Goal: Information Seeking & Learning: Understand process/instructions

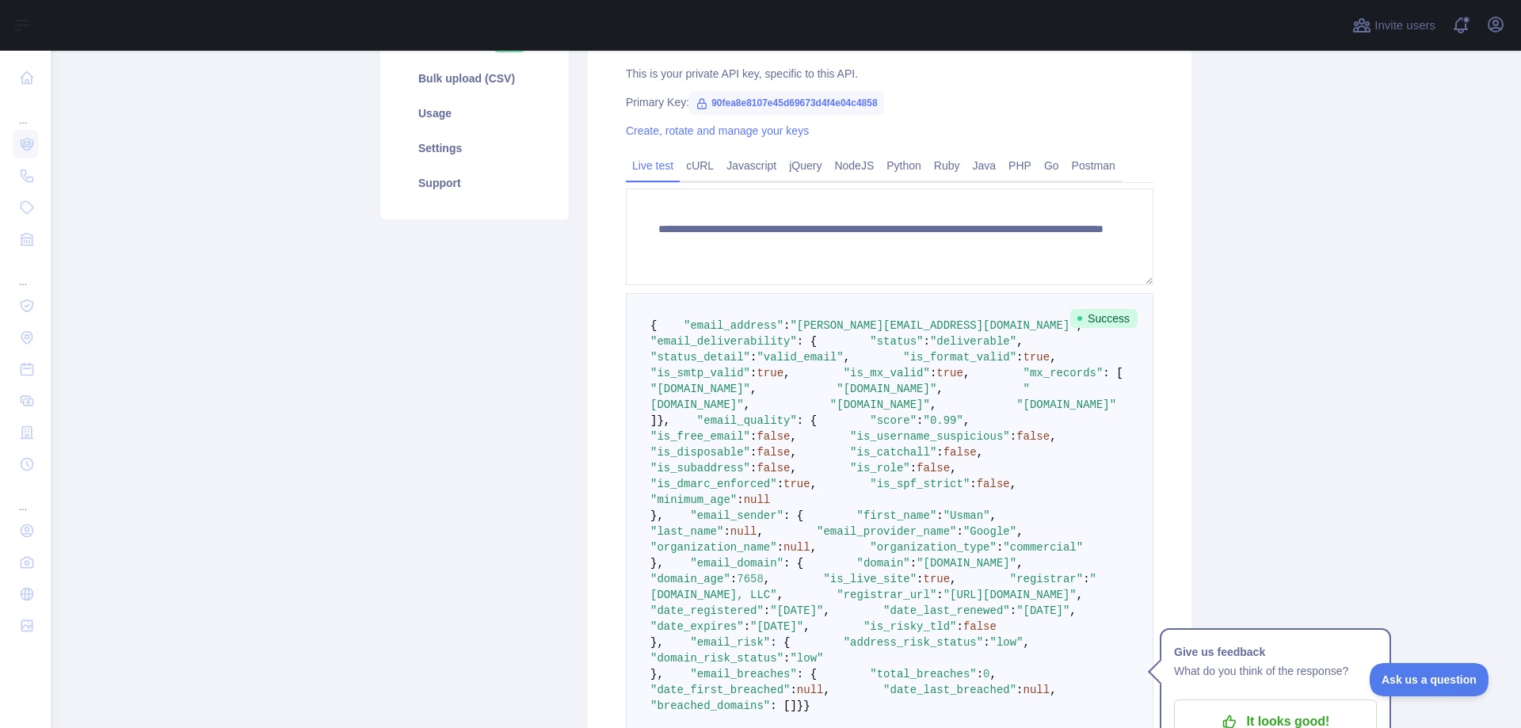
scroll to position [410, 0]
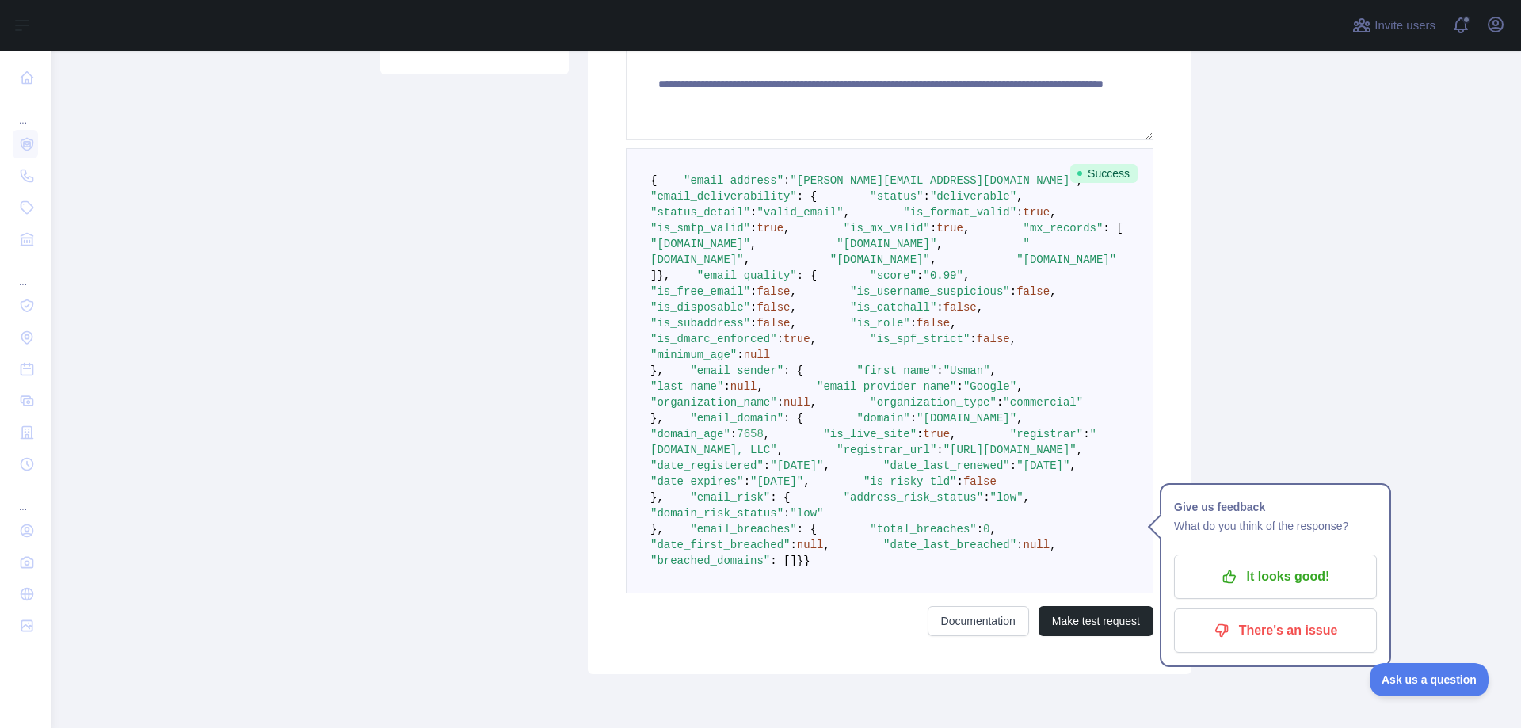
click at [987, 378] on pre "{ "email_address" : "[PERSON_NAME][EMAIL_ADDRESS][DOMAIN_NAME]" , "email_delive…" at bounding box center [890, 370] width 528 height 445
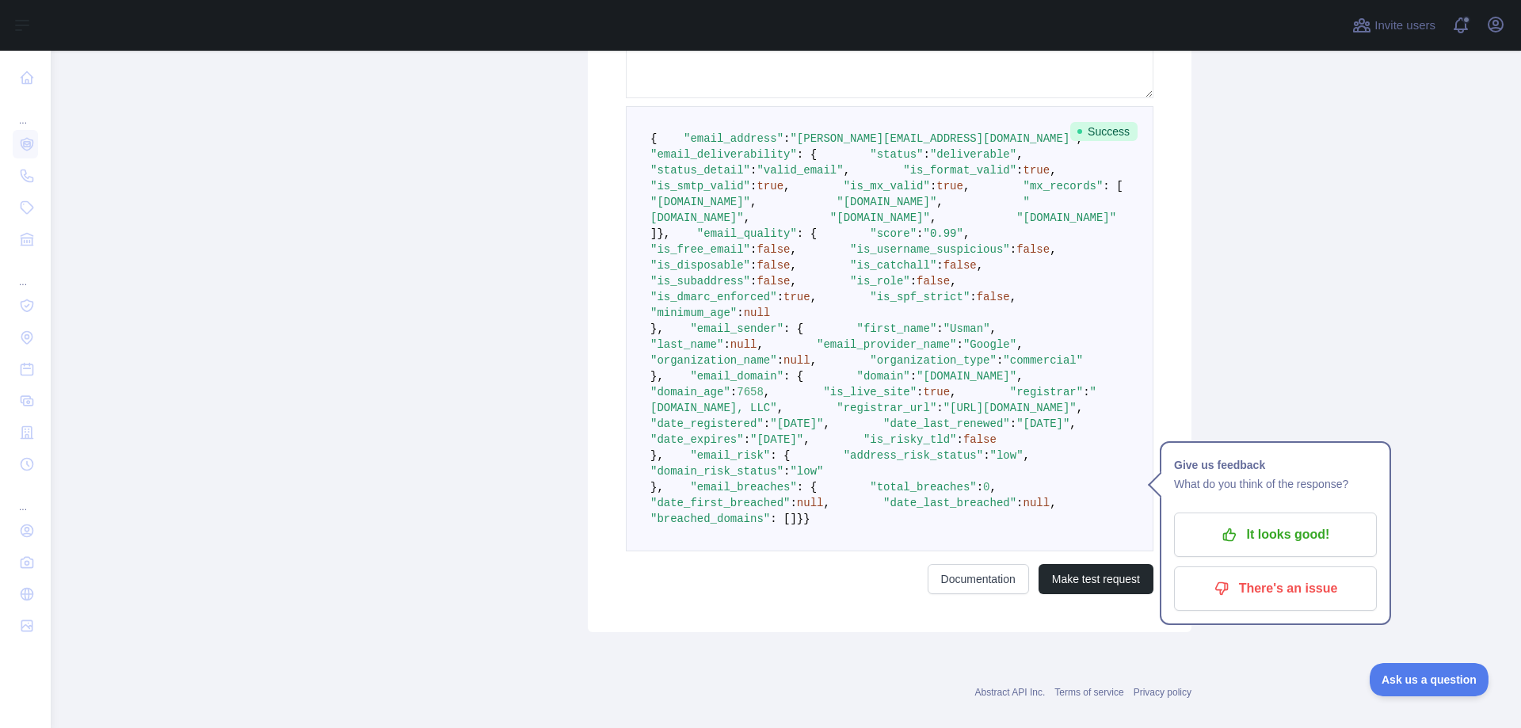
scroll to position [490, 0]
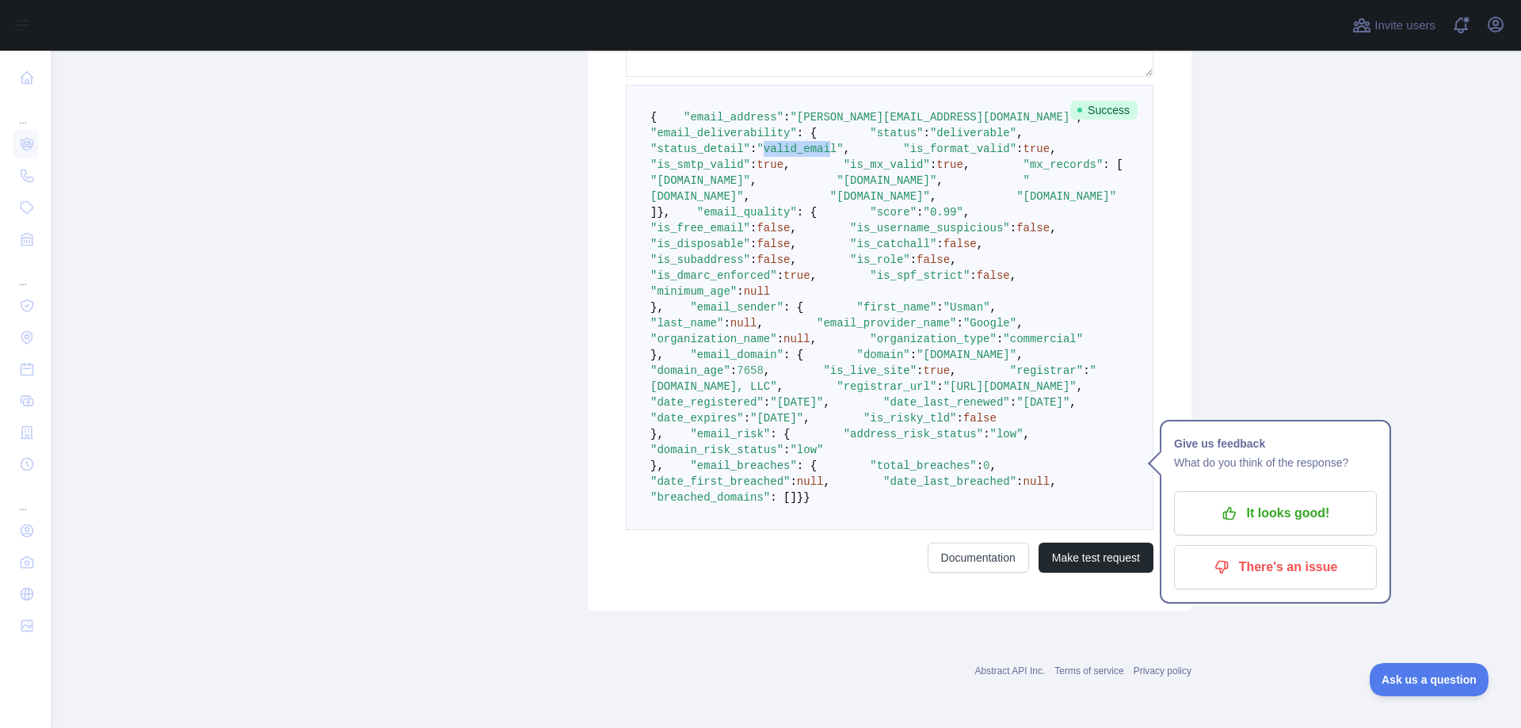
drag, startPoint x: 803, startPoint y: 168, endPoint x: 862, endPoint y: 170, distance: 58.7
click at [843, 155] on span ""valid_email"" at bounding box center [800, 149] width 86 height 13
drag, startPoint x: 837, startPoint y: 218, endPoint x: 823, endPoint y: 216, distance: 14.5
click at [830, 218] on pre "{ "email_address" : "[PERSON_NAME][EMAIL_ADDRESS][DOMAIN_NAME]" , "email_delive…" at bounding box center [890, 307] width 528 height 445
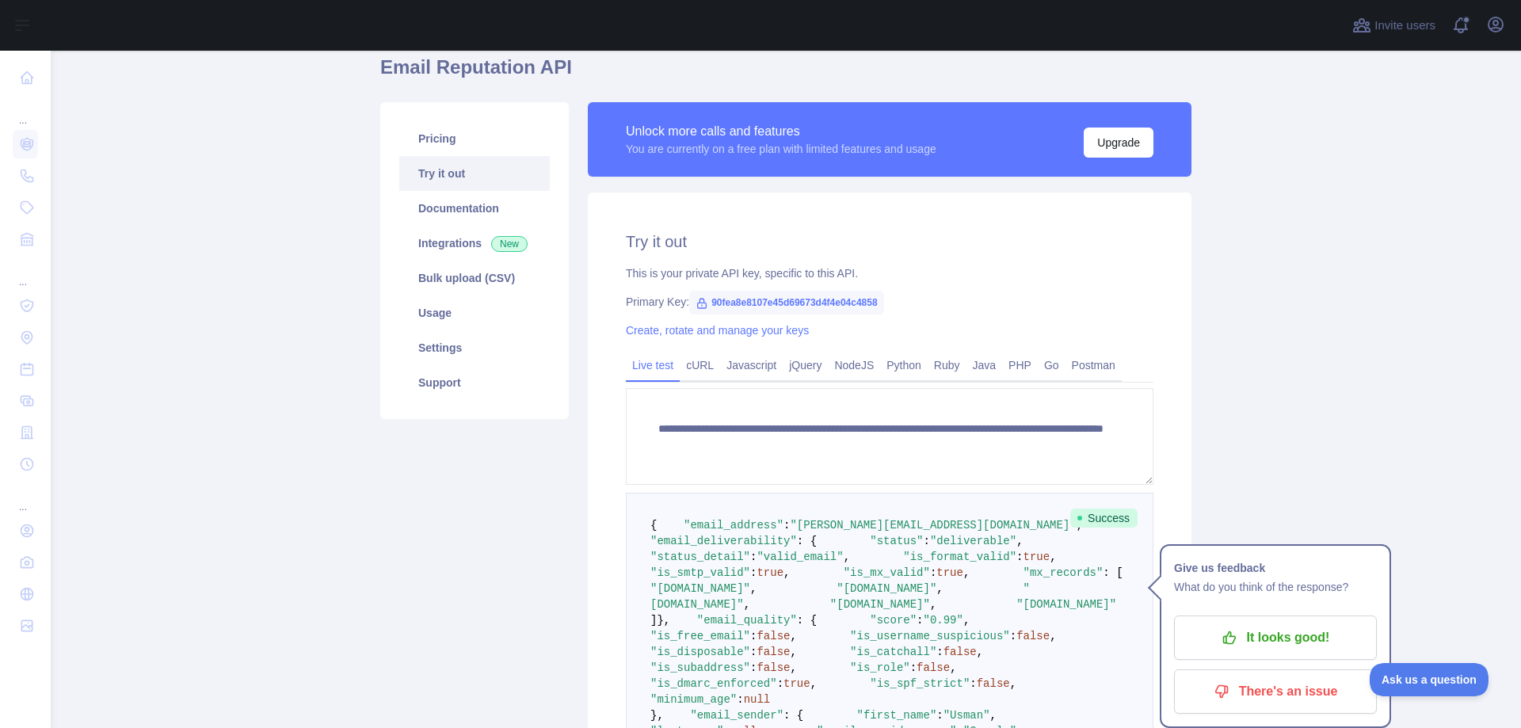
scroll to position [14, 0]
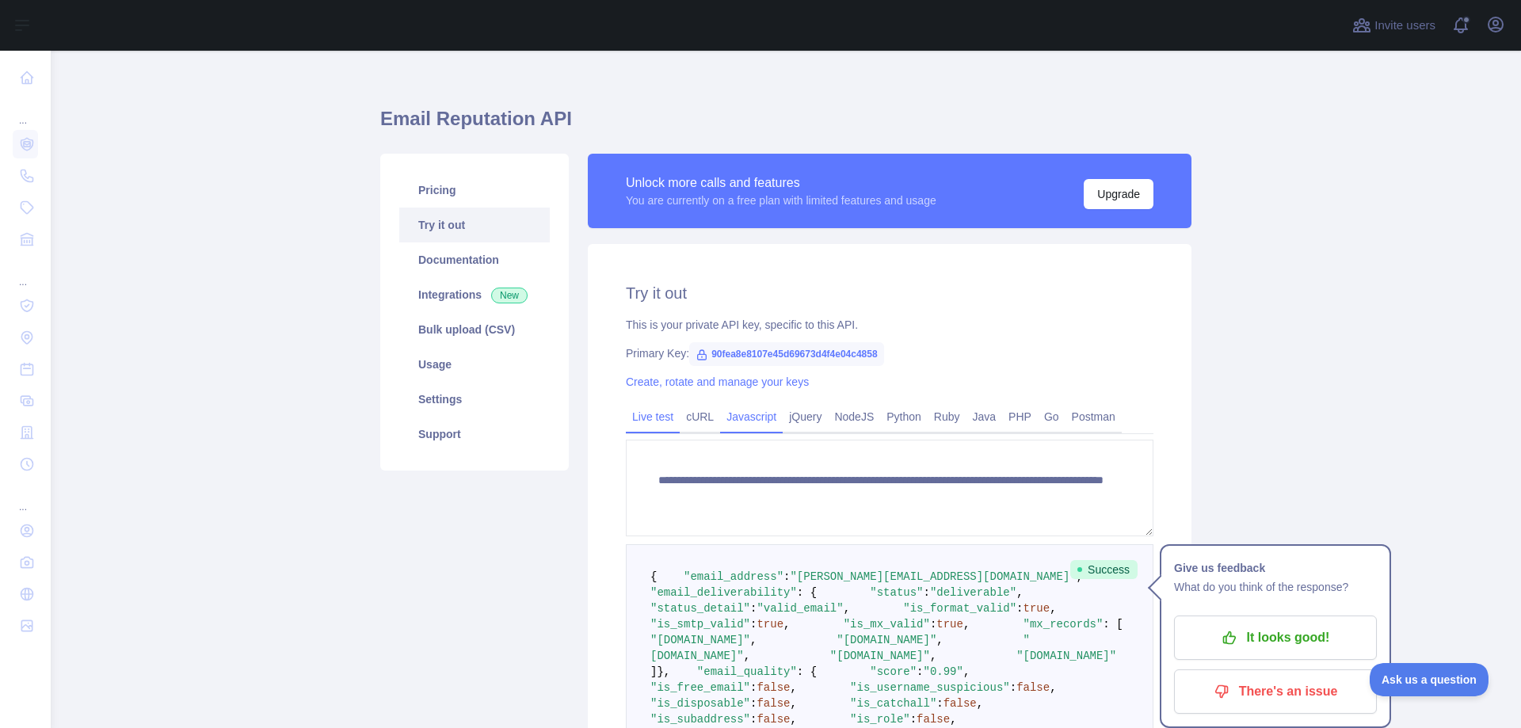
click at [744, 421] on link "Javascript" at bounding box center [751, 416] width 63 height 25
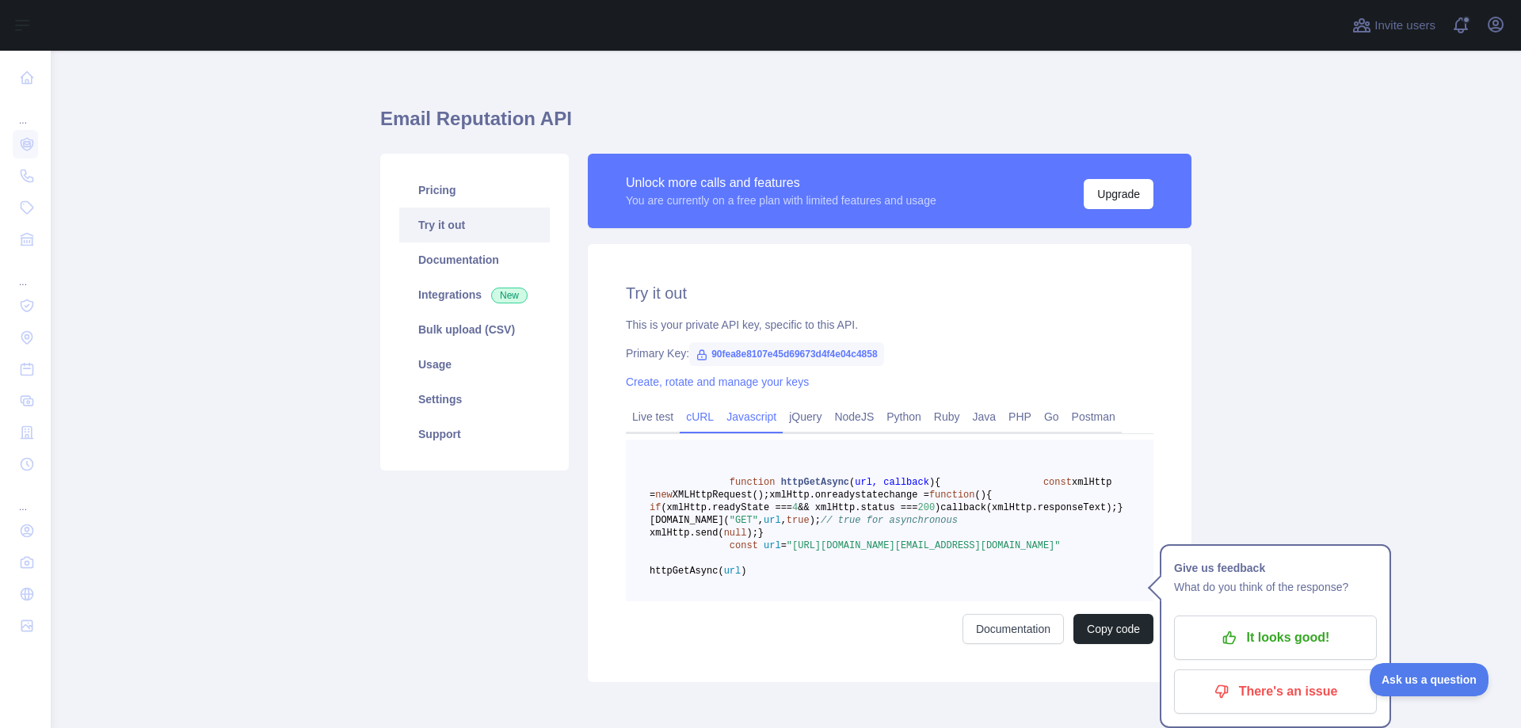
click at [704, 424] on link "cURL" at bounding box center [700, 416] width 40 height 25
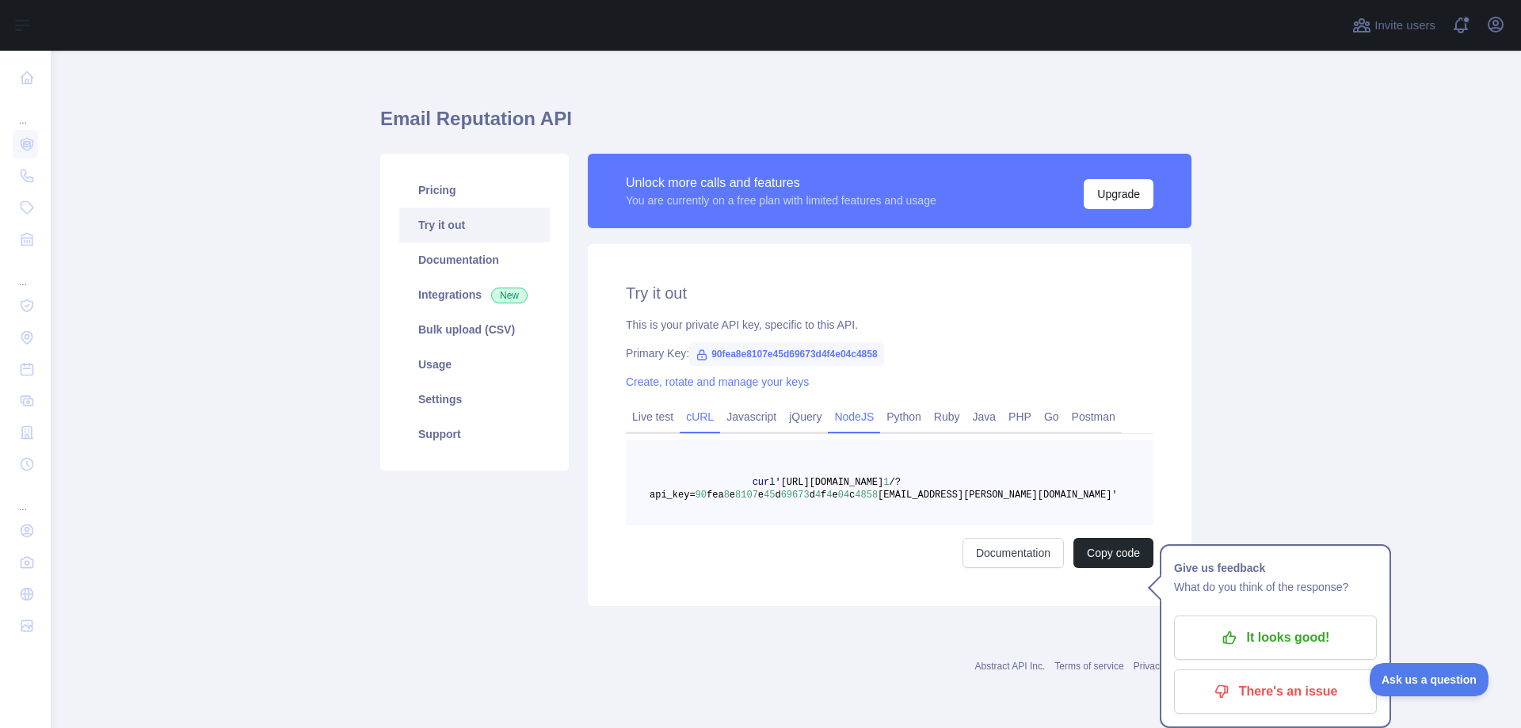
click at [852, 420] on link "NodeJS" at bounding box center [854, 416] width 52 height 25
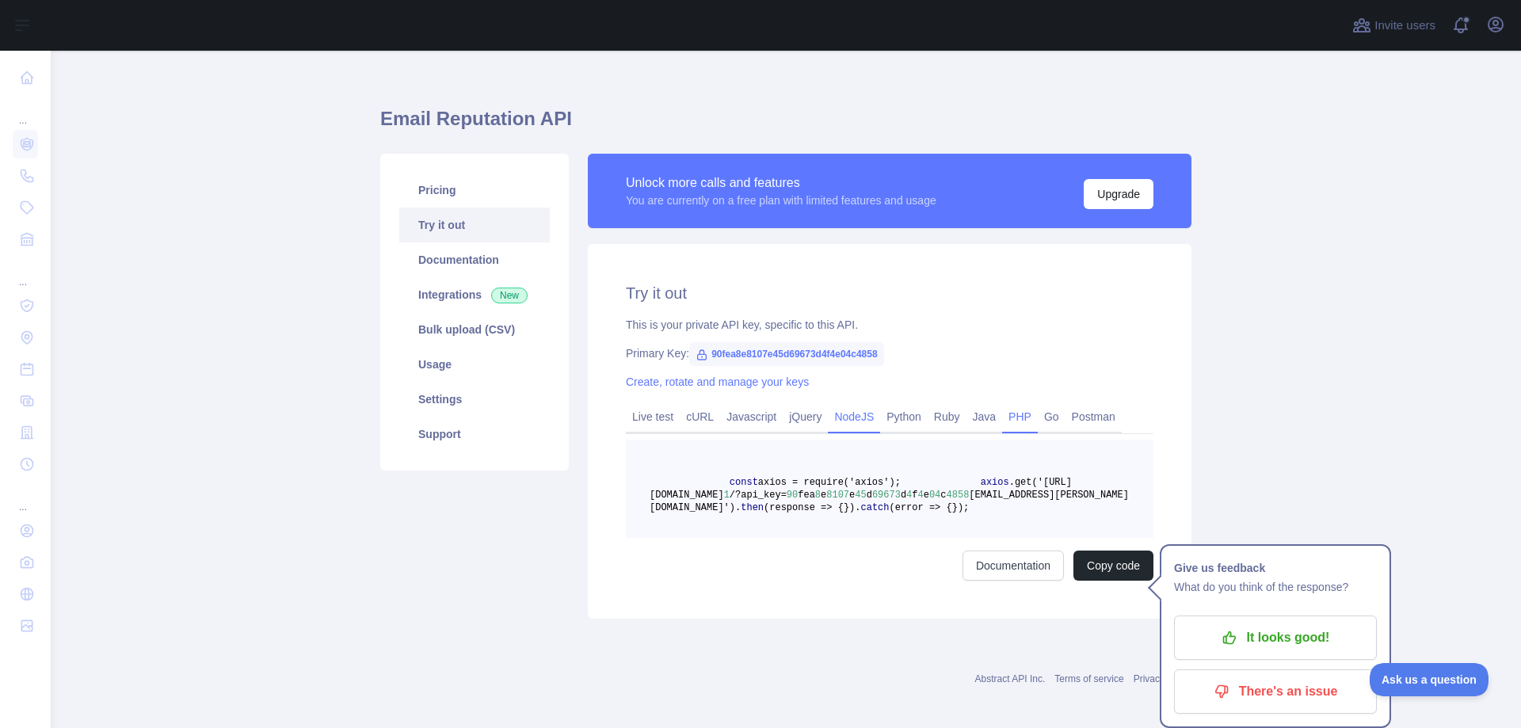
click at [1002, 418] on link "PHP" at bounding box center [1020, 416] width 36 height 25
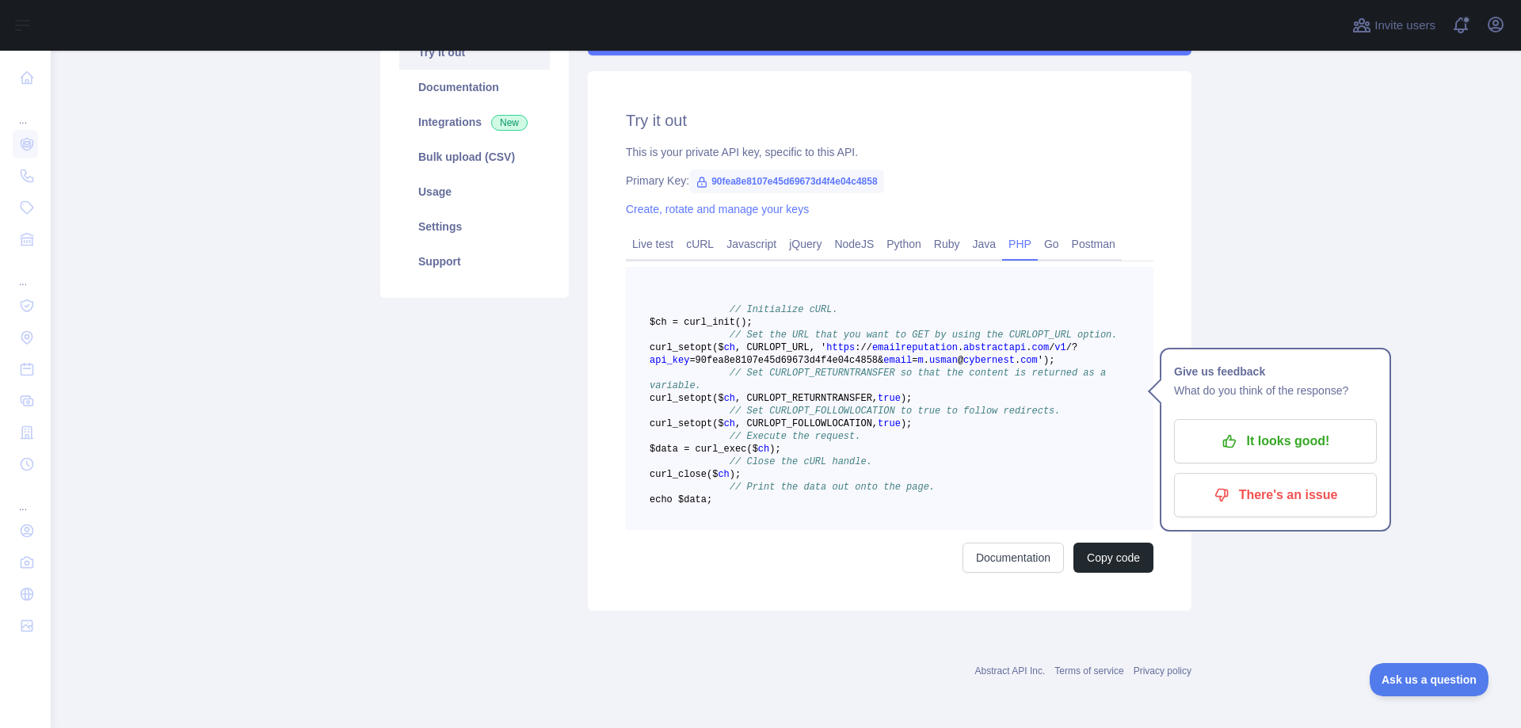
scroll to position [184, 0]
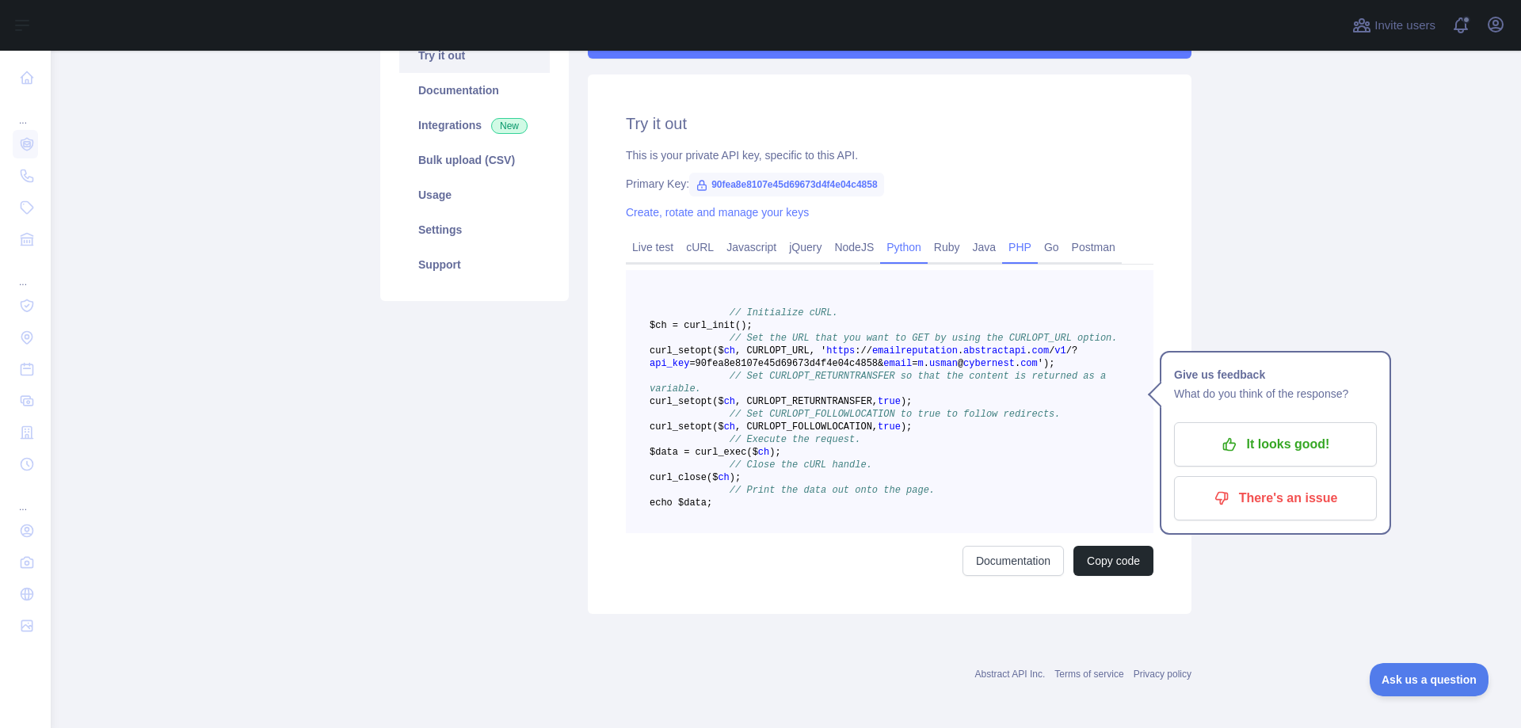
click at [889, 246] on link "Python" at bounding box center [904, 247] width 48 height 25
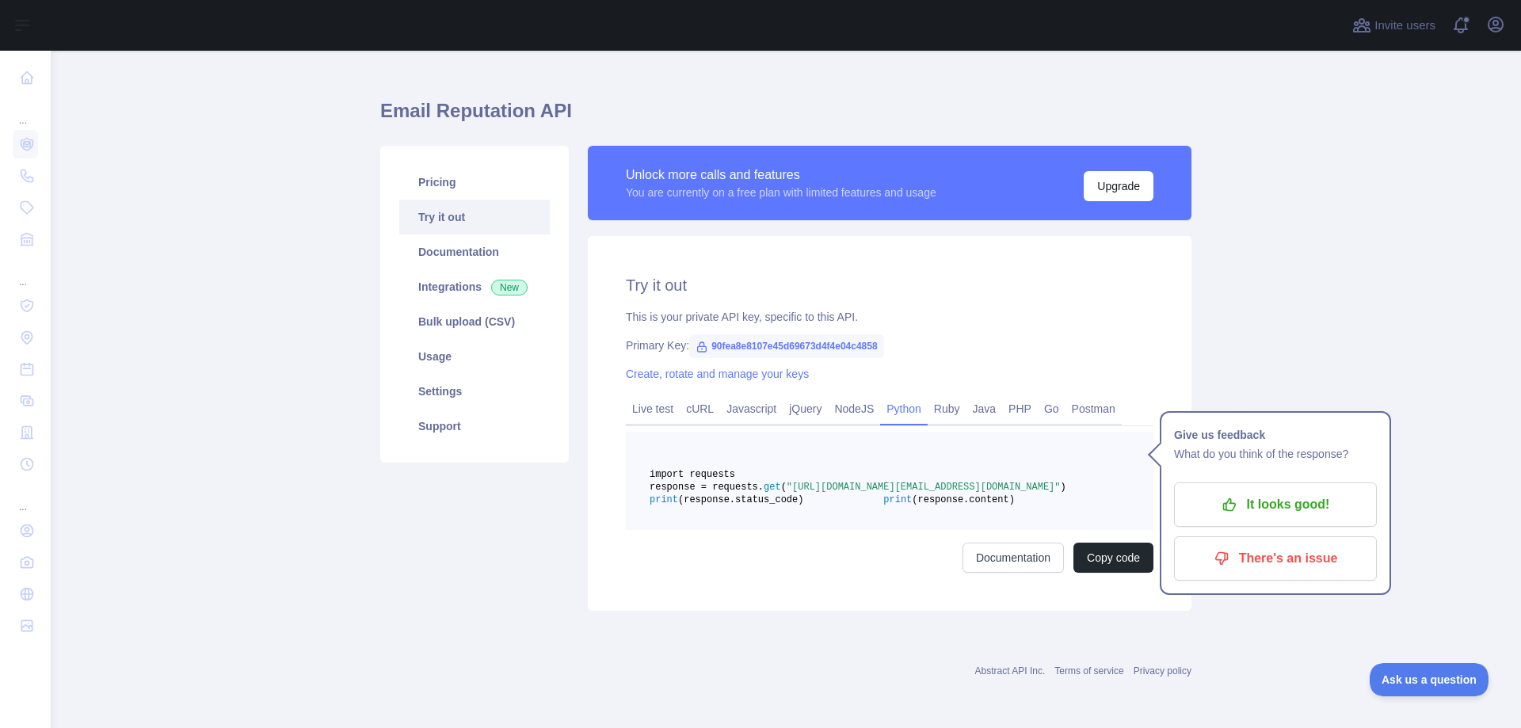
scroll to position [60, 0]
click at [736, 396] on link "Javascript" at bounding box center [751, 408] width 63 height 25
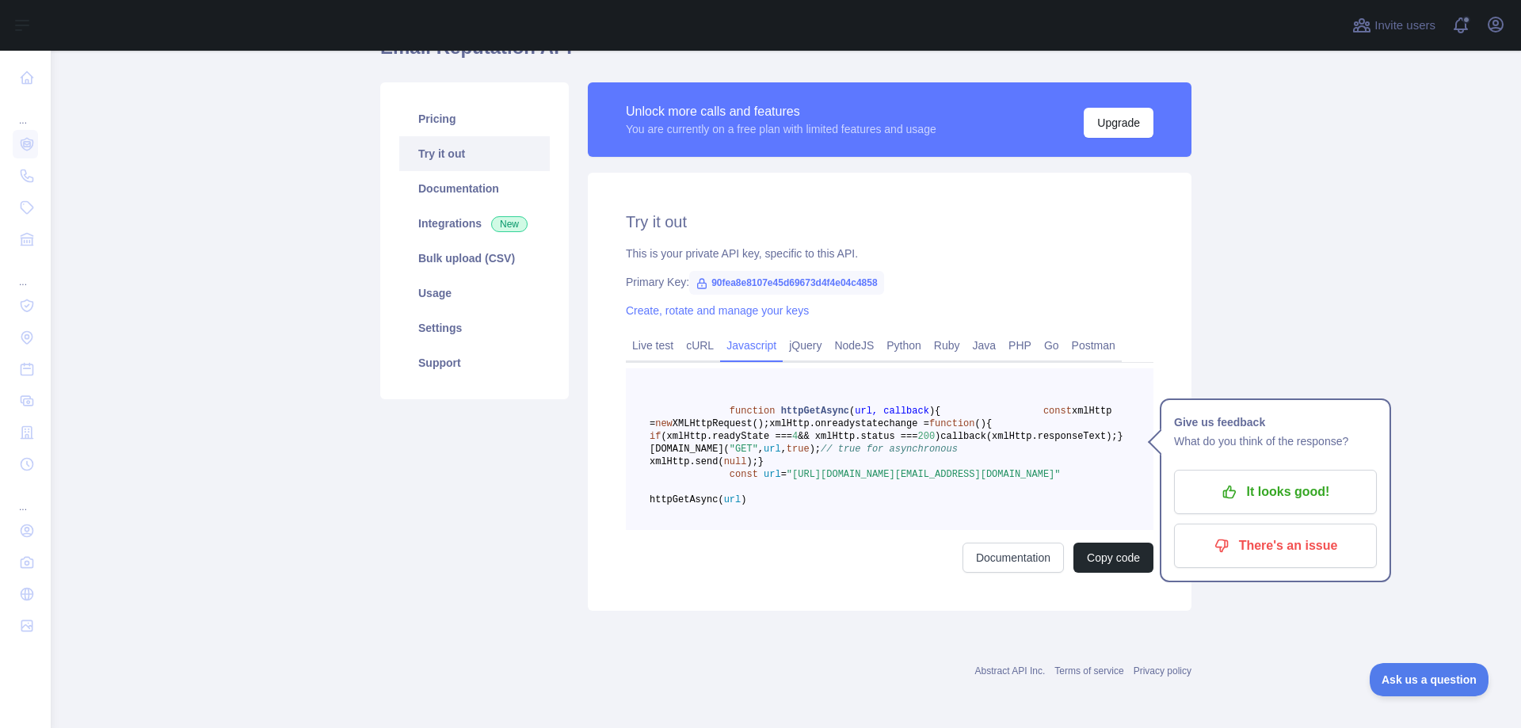
scroll to position [139, 0]
click at [845, 333] on link "NodeJS" at bounding box center [854, 345] width 52 height 25
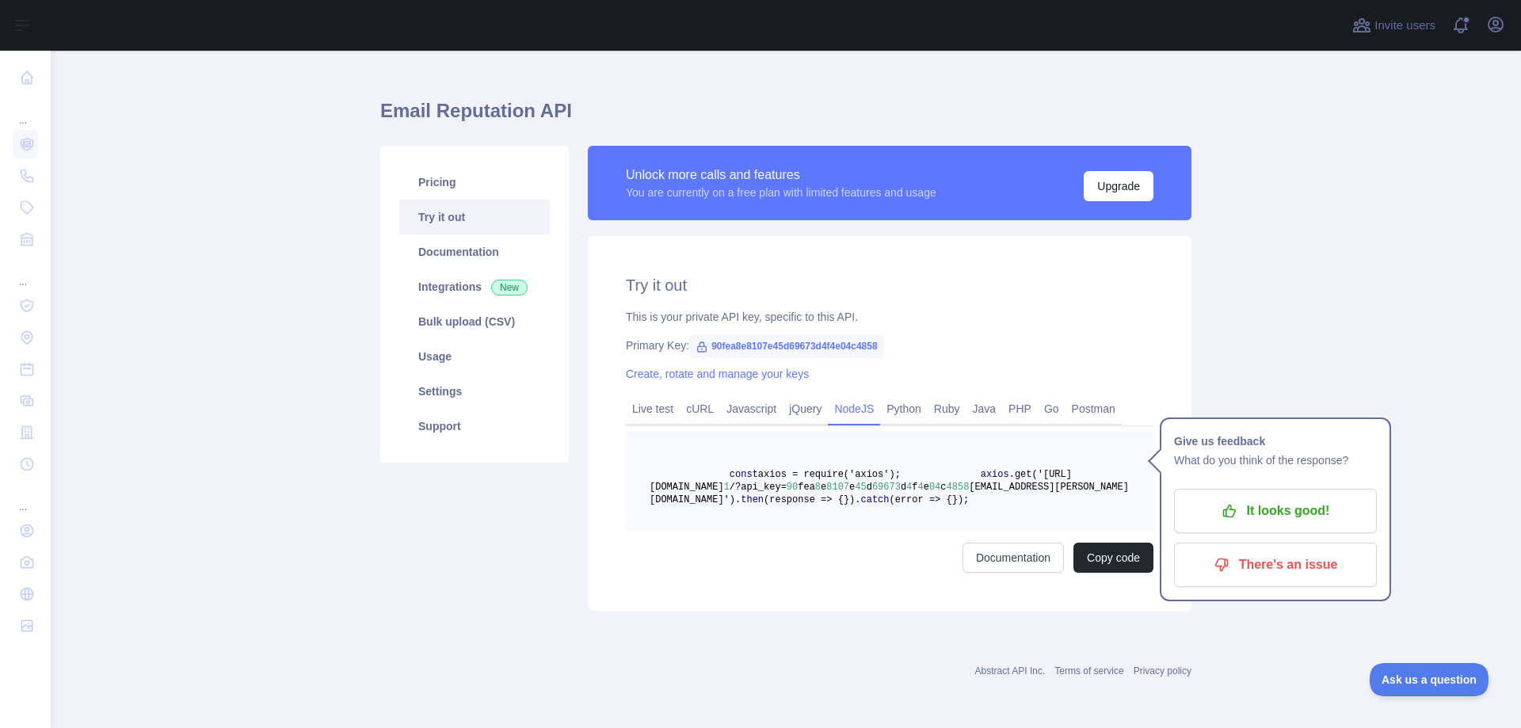
scroll to position [0, 0]
